Goal: Transaction & Acquisition: Obtain resource

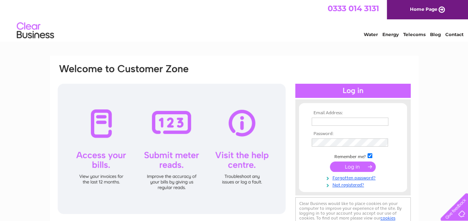
click at [314, 122] on input "text" at bounding box center [350, 122] width 77 height 8
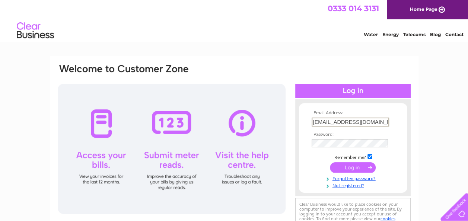
type input "clare@mackayhall.co.uk"
click at [346, 167] on input "submit" at bounding box center [353, 168] width 46 height 10
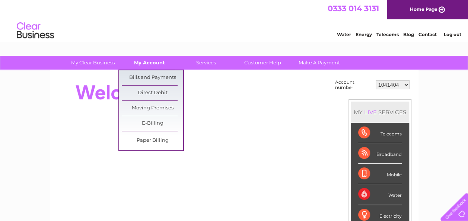
click at [155, 64] on link "My Account" at bounding box center [149, 63] width 61 height 14
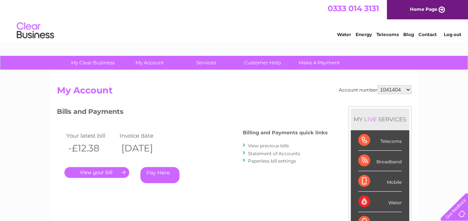
click at [260, 154] on link "Statement of Accounts" at bounding box center [274, 154] width 52 height 6
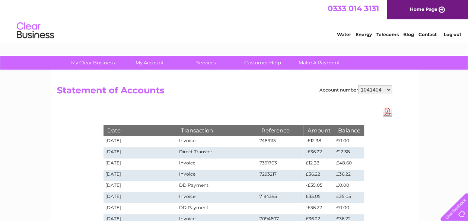
click at [372, 89] on select "1041404 1041406 30285713" at bounding box center [375, 89] width 34 height 9
select select "30285713"
click at [358, 85] on select "1041404 1041406 30285713" at bounding box center [375, 89] width 34 height 9
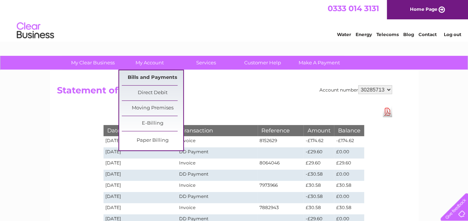
click at [141, 77] on link "Bills and Payments" at bounding box center [152, 77] width 61 height 15
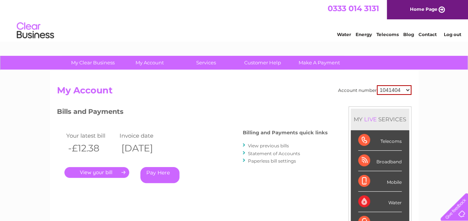
click at [393, 89] on select "1041404 1041406 30285713" at bounding box center [394, 90] width 35 height 10
select select "1041406"
click at [377, 85] on select "1041404 1041406 30285713" at bounding box center [394, 90] width 35 height 10
click at [263, 144] on link "View previous bills" at bounding box center [268, 146] width 41 height 6
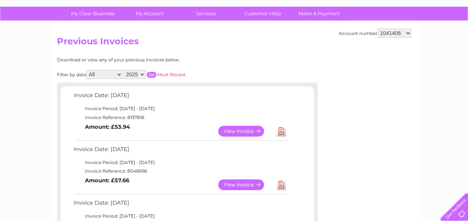
scroll to position [50, 0]
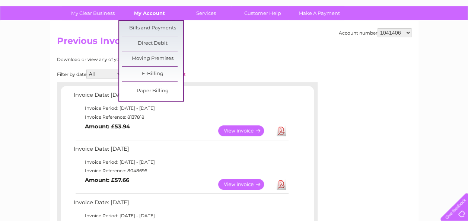
click at [137, 19] on link "My Account" at bounding box center [149, 13] width 61 height 14
click at [137, 26] on link "Bills and Payments" at bounding box center [152, 28] width 61 height 15
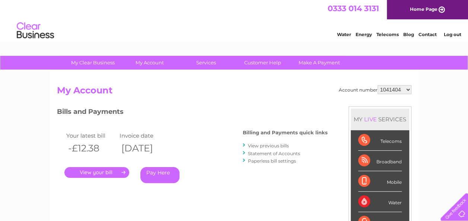
click at [401, 88] on select "1041404 1041406 30285713" at bounding box center [395, 89] width 34 height 9
select select "1041406"
click at [378, 85] on select "1041404 1041406 30285713" at bounding box center [395, 89] width 34 height 9
click at [279, 153] on link "Statement of Accounts" at bounding box center [274, 154] width 52 height 6
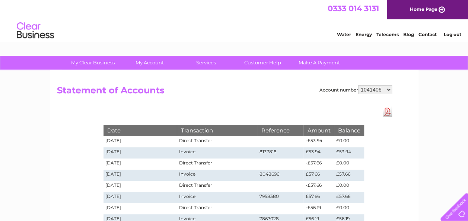
click at [378, 88] on select "1041404 1041406 30285713" at bounding box center [375, 89] width 34 height 9
select select "30285713"
click at [358, 85] on select "1041404 1041406 30285713" at bounding box center [375, 89] width 34 height 9
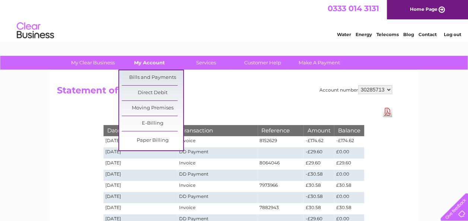
click at [152, 62] on link "My Account" at bounding box center [149, 63] width 61 height 14
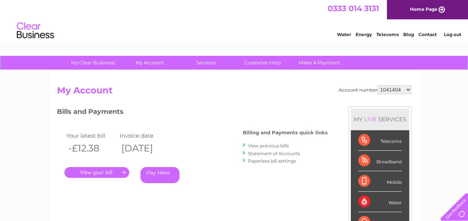
click at [386, 90] on select "1041404 1041406 30285713" at bounding box center [395, 89] width 34 height 9
select select "30285713"
click at [378, 85] on select "1041404 1041406 30285713" at bounding box center [395, 89] width 34 height 9
click at [108, 175] on link "." at bounding box center [96, 172] width 65 height 11
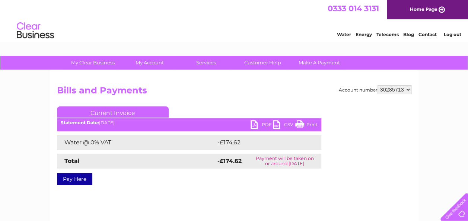
click at [253, 125] on link "PDF" at bounding box center [262, 125] width 22 height 11
click at [408, 92] on select "1041404 1041406 30285713" at bounding box center [395, 89] width 34 height 9
select select "1041406"
click at [378, 85] on select "1041404 1041406 30285713" at bounding box center [395, 89] width 34 height 9
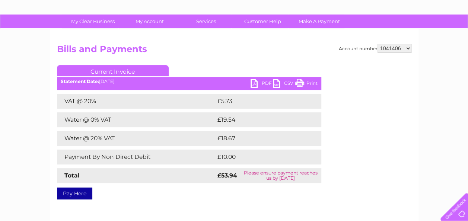
scroll to position [43, 0]
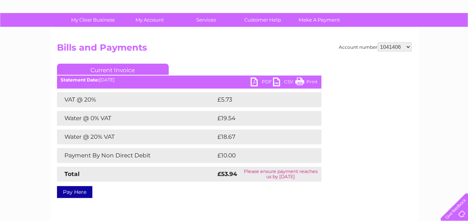
click at [256, 77] on link "PDF" at bounding box center [262, 82] width 22 height 11
click at [388, 44] on select "1041404 1041406 30285713" at bounding box center [395, 46] width 34 height 9
select select "1041404"
click at [378, 42] on select "1041404 1041406 30285713" at bounding box center [395, 46] width 34 height 9
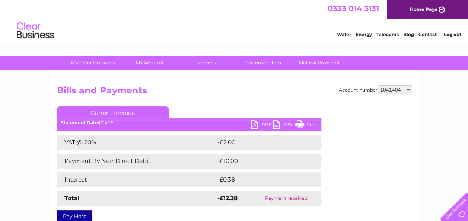
click at [257, 126] on link "PDF" at bounding box center [262, 125] width 22 height 11
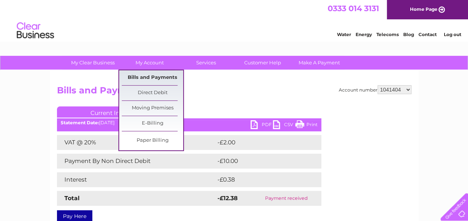
click at [143, 75] on link "Bills and Payments" at bounding box center [152, 77] width 61 height 15
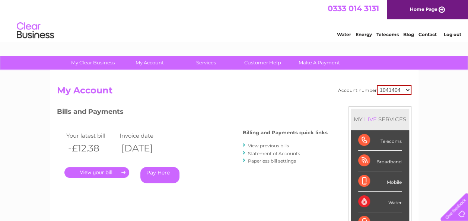
click at [268, 144] on link "View previous bills" at bounding box center [268, 146] width 41 height 6
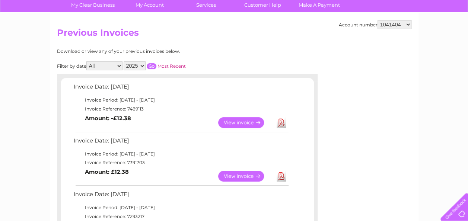
scroll to position [58, 0]
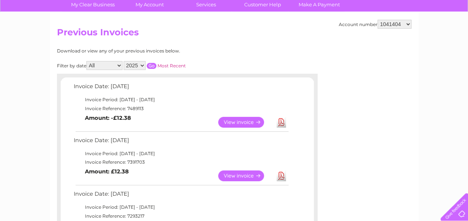
click at [228, 176] on link "View" at bounding box center [245, 176] width 55 height 11
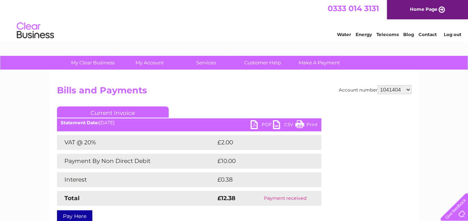
click at [255, 123] on link "PDF" at bounding box center [262, 125] width 22 height 11
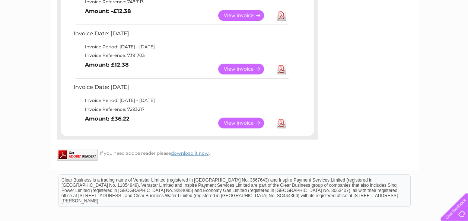
scroll to position [166, 0]
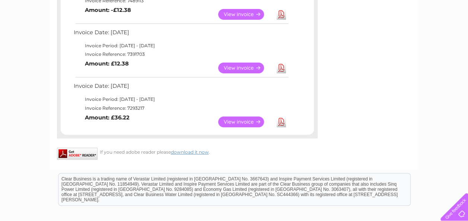
click at [226, 121] on link "View" at bounding box center [245, 122] width 55 height 11
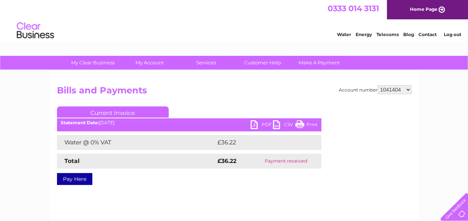
click at [262, 124] on link "PDF" at bounding box center [262, 125] width 22 height 11
click at [264, 60] on link "Customer Help" at bounding box center [262, 63] width 61 height 14
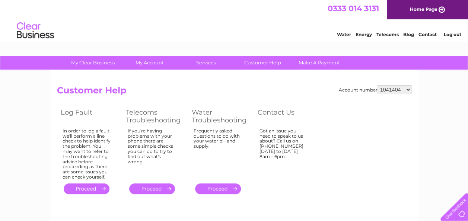
click at [342, 34] on link "Water" at bounding box center [344, 35] width 14 height 6
